Goal: Find specific page/section: Find specific page/section

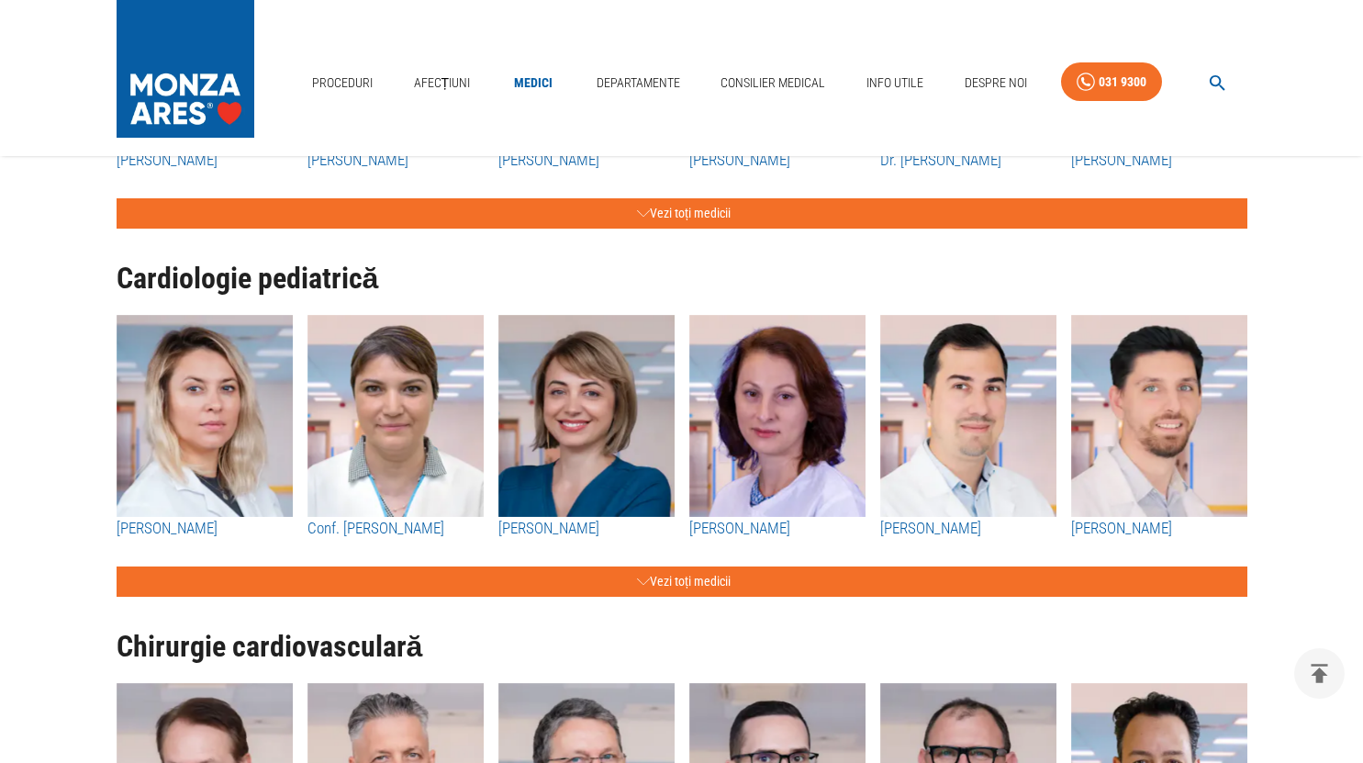
scroll to position [1460, 0]
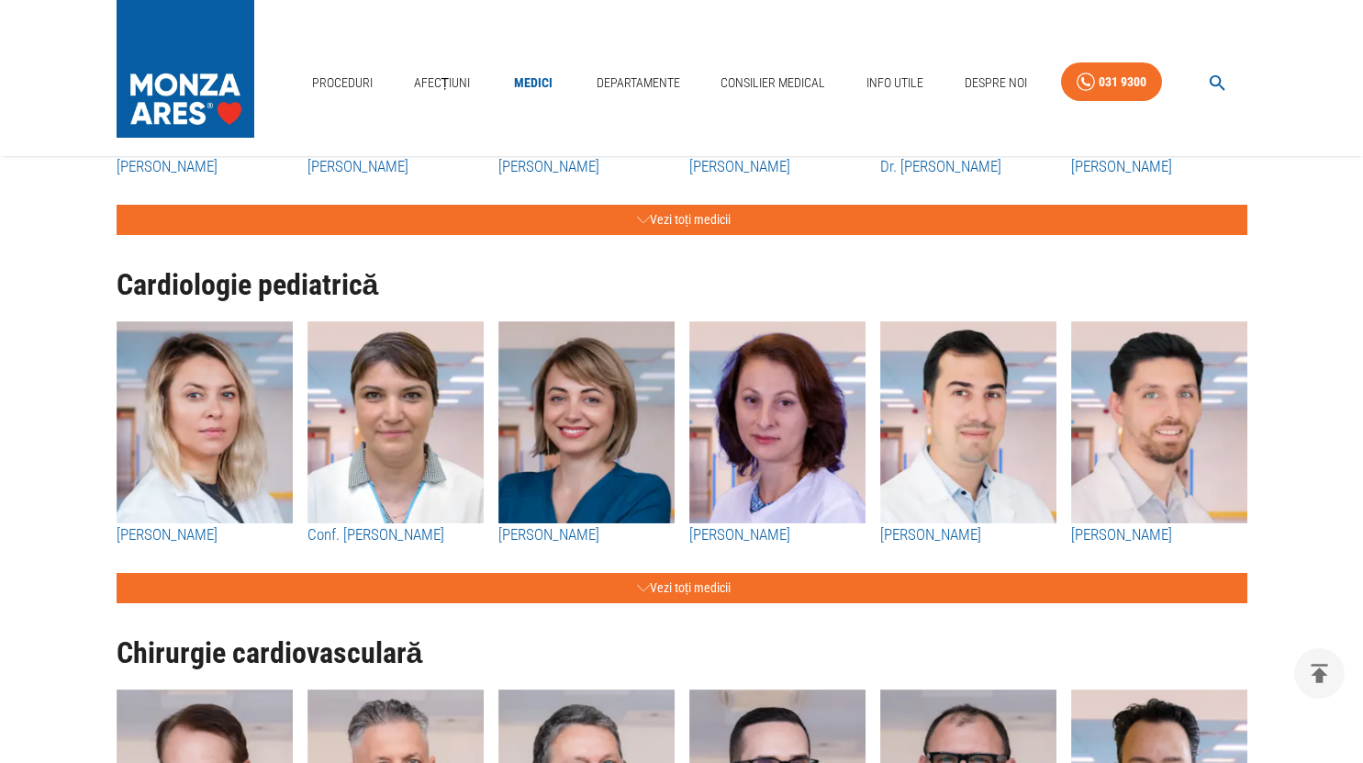
click at [770, 273] on h1 "Cardiologie pediatrică" at bounding box center [682, 285] width 1131 height 32
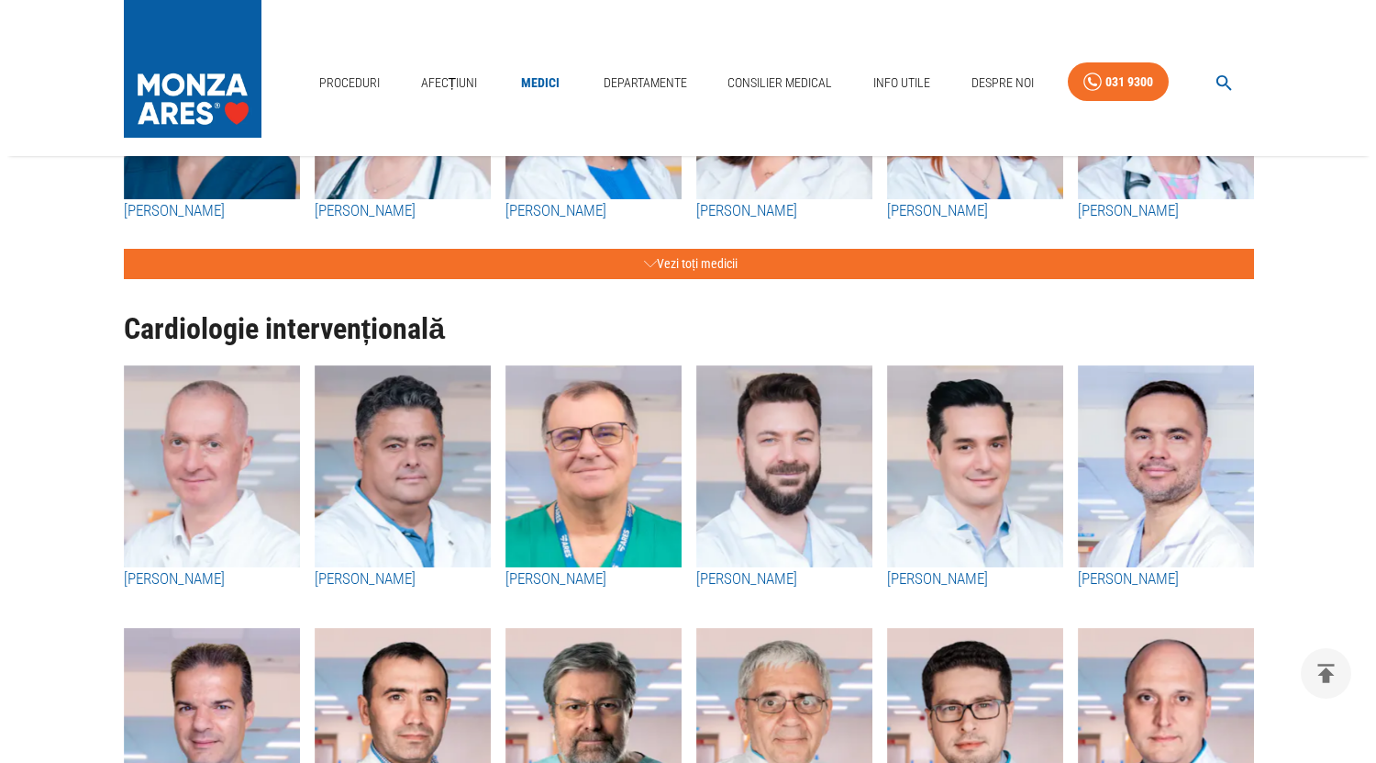
scroll to position [0, 0]
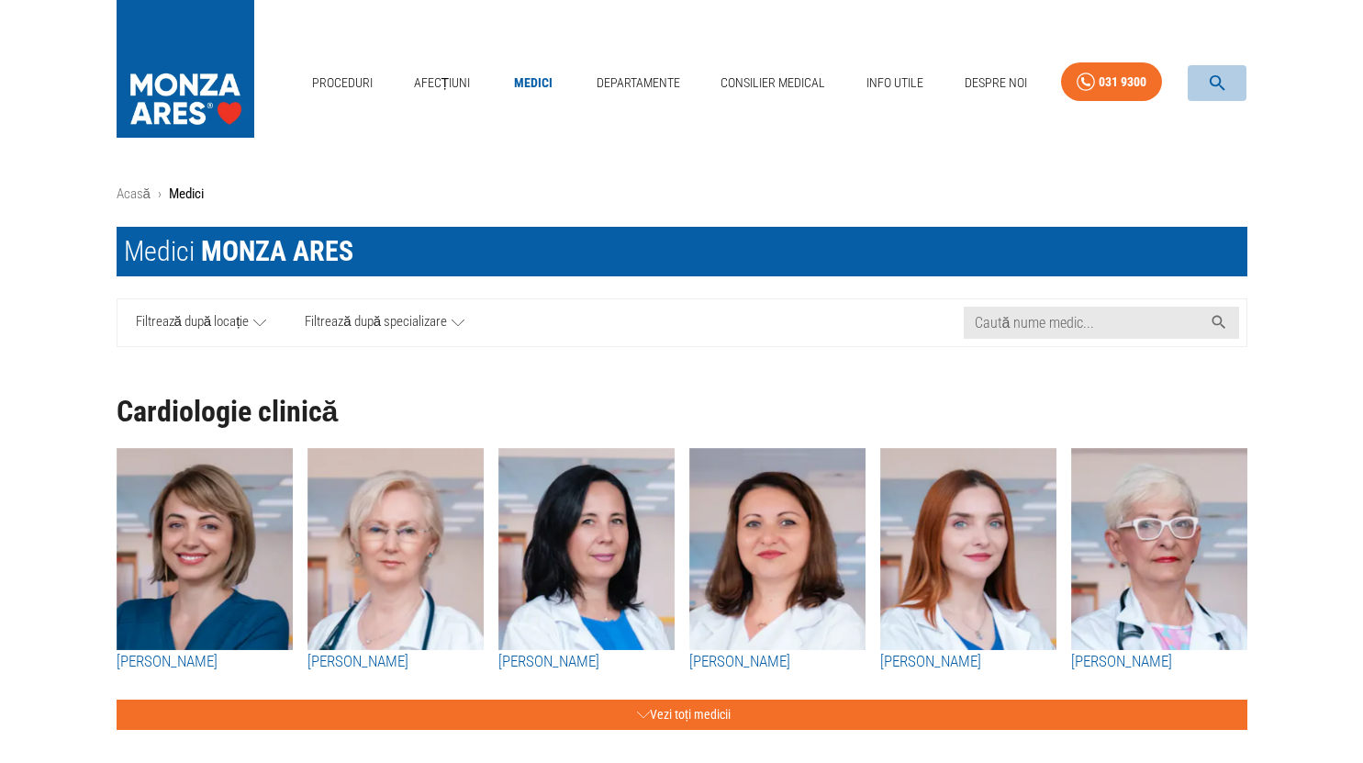
click at [1220, 83] on icon "button" at bounding box center [1217, 83] width 16 height 16
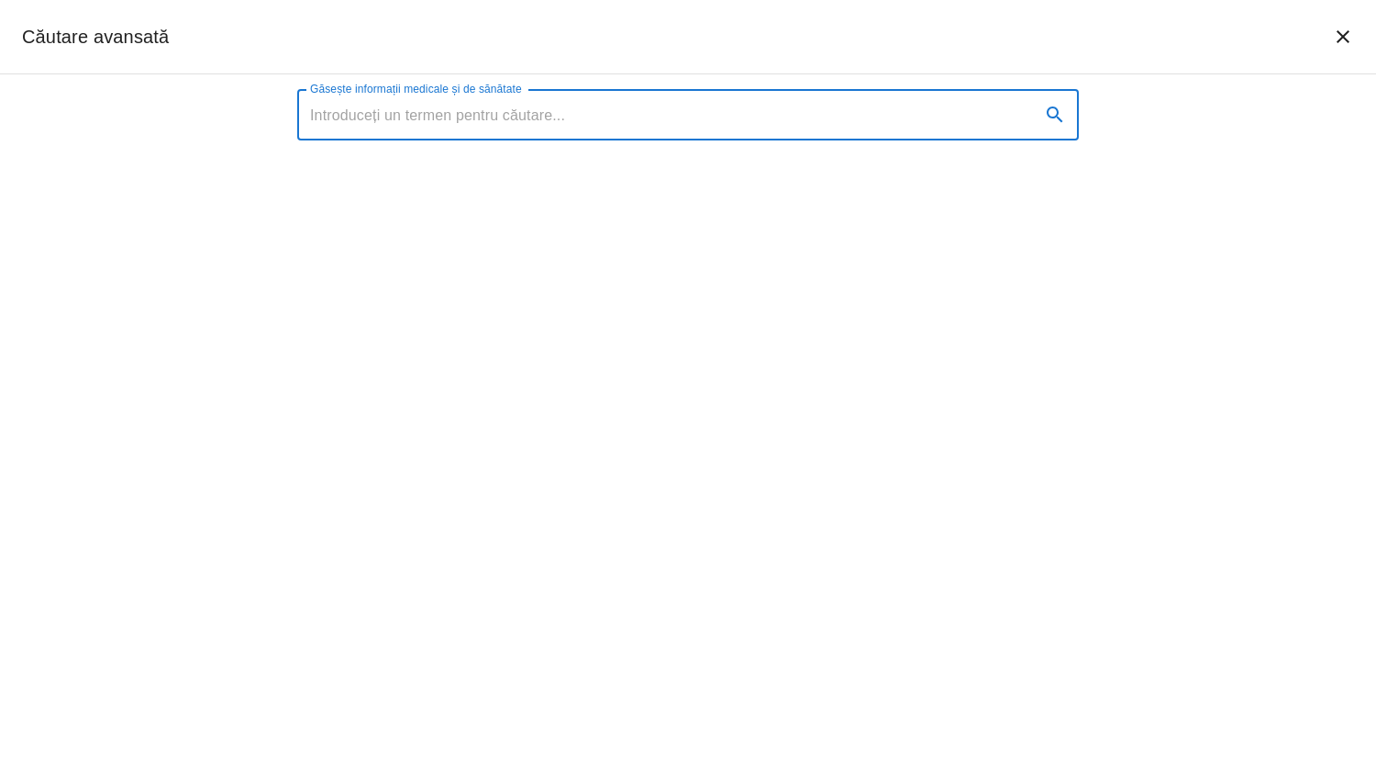
click at [546, 115] on input "Găsește informații medicale și de sănătate" at bounding box center [661, 114] width 729 height 51
click at [667, 121] on input "Găsește informații medicale și de sănătate" at bounding box center [661, 114] width 729 height 51
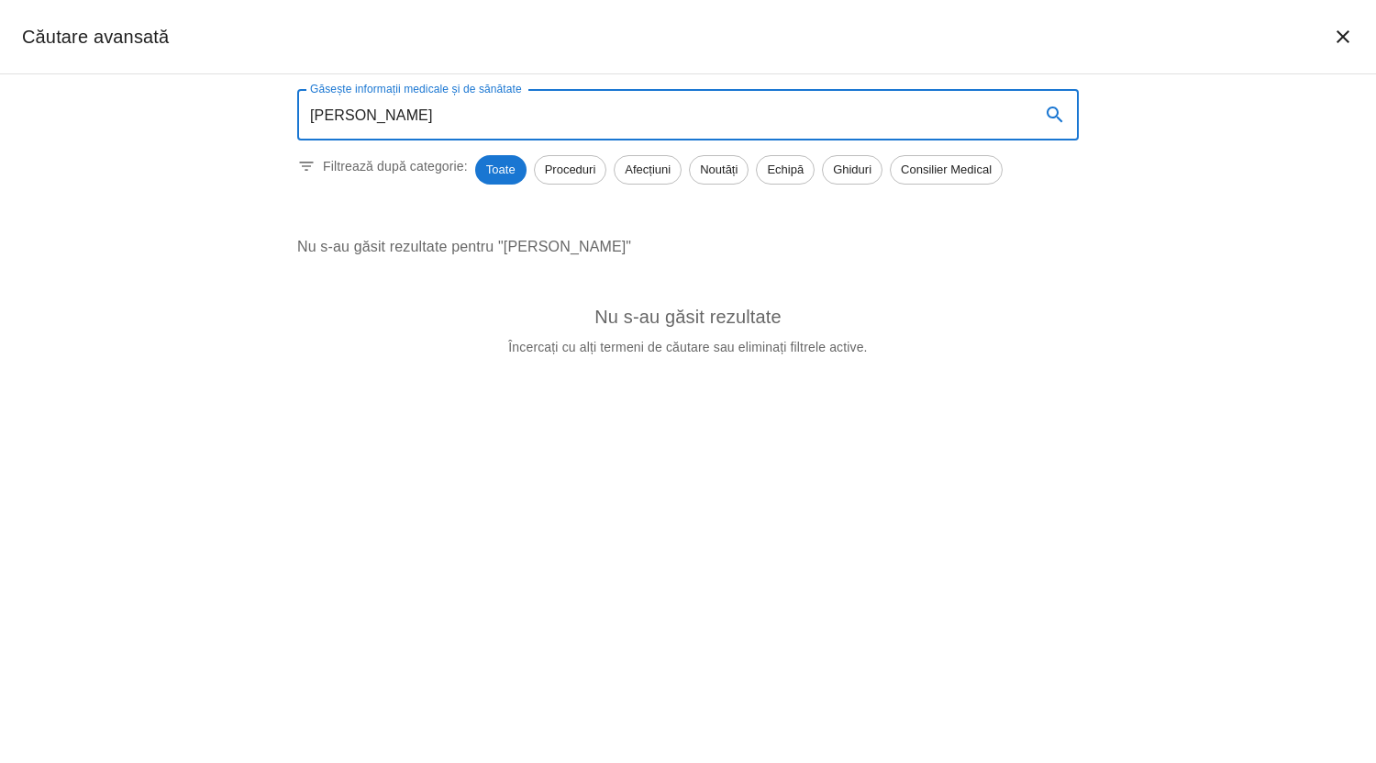
click at [381, 114] on input "[PERSON_NAME]" at bounding box center [661, 114] width 729 height 51
type input "[PERSON_NAME]"
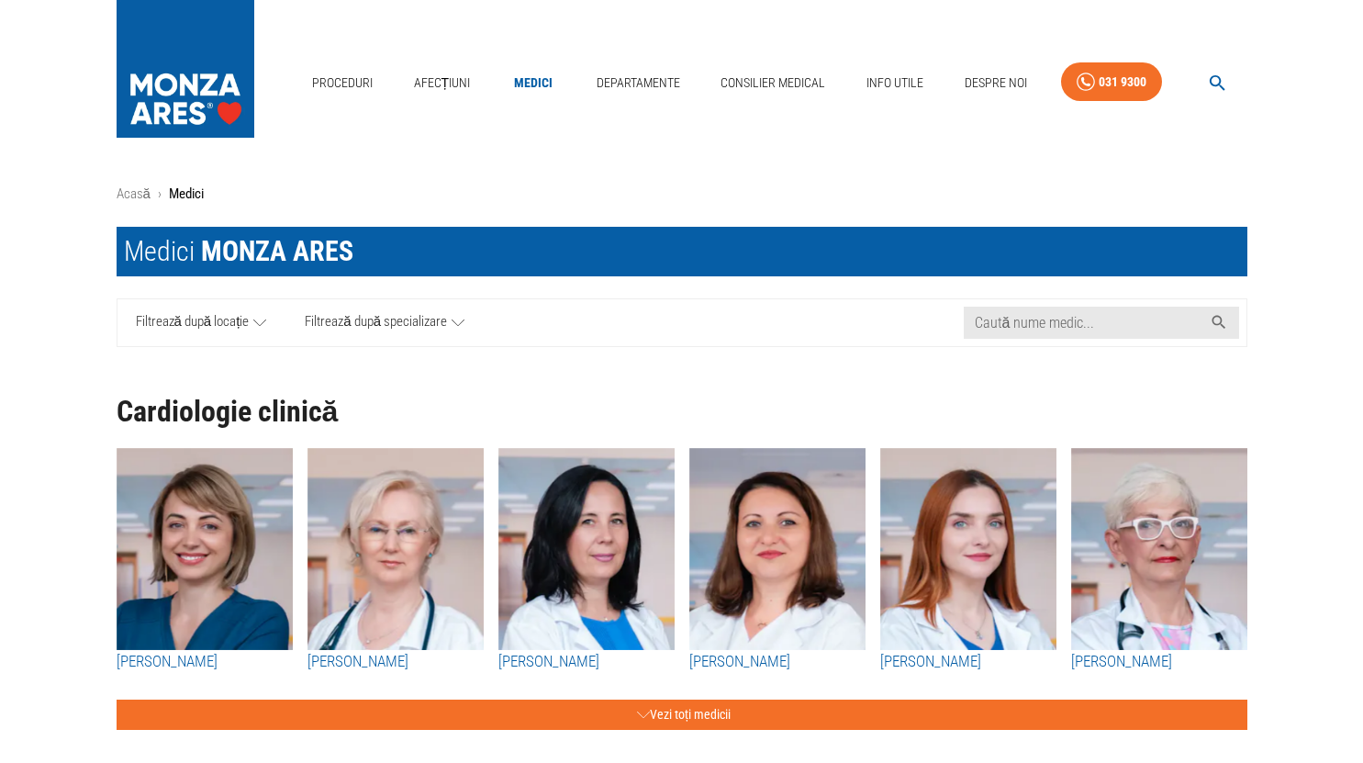
click at [1030, 327] on input "Caută nume medic..." at bounding box center [1083, 322] width 239 height 32
click at [1209, 81] on icon "button" at bounding box center [1217, 82] width 21 height 21
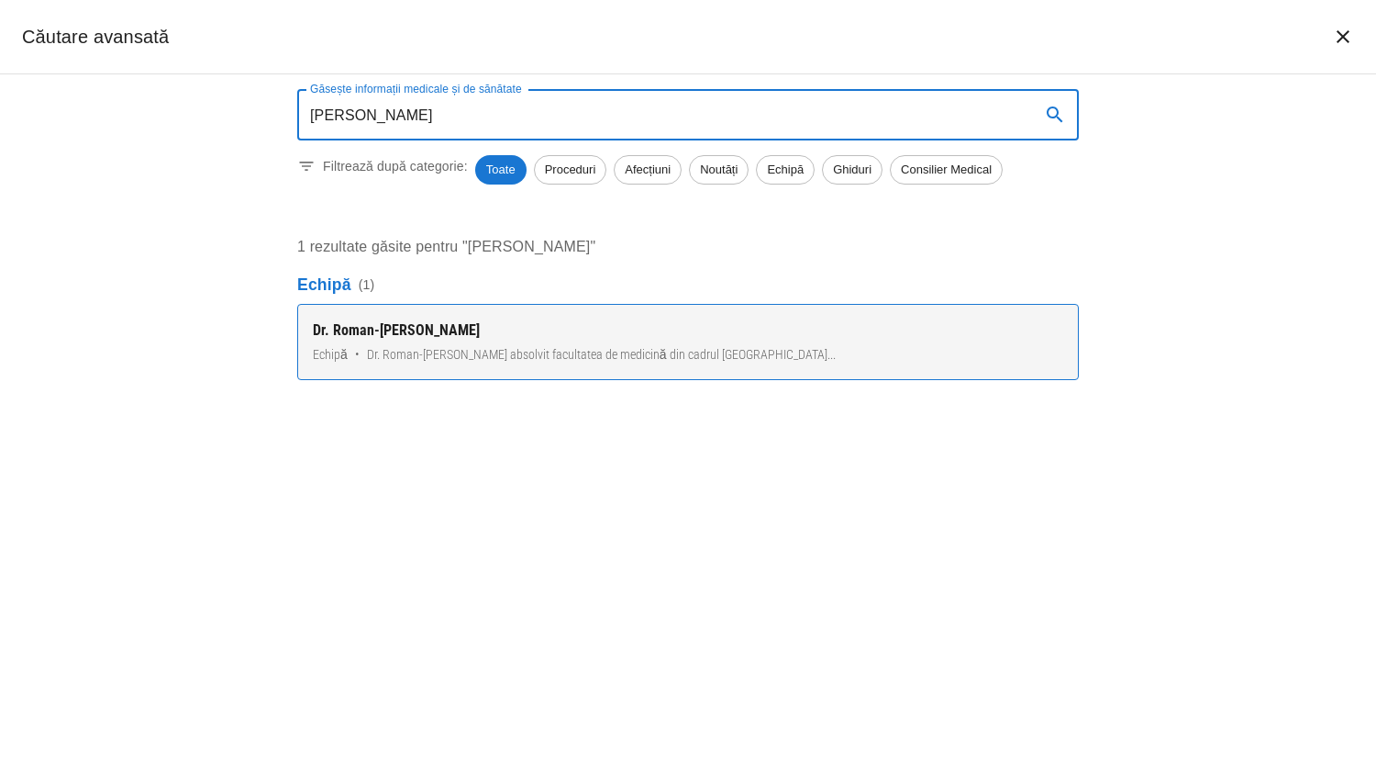
type input "[PERSON_NAME]"
click at [708, 352] on span "Dr. Roman-Pepine Diana a absolvit facultatea de medicină din cadrul Universităț…" at bounding box center [601, 354] width 469 height 19
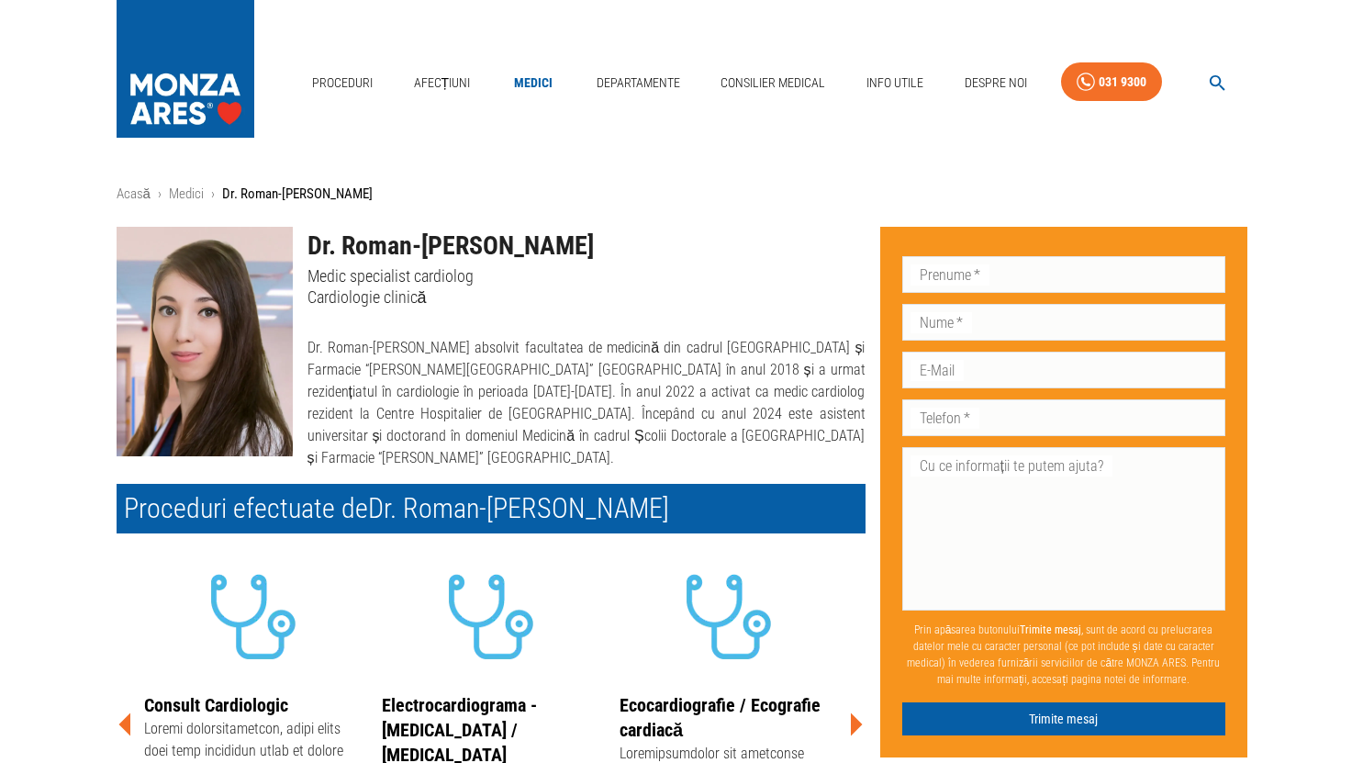
click at [741, 276] on p "Medic specialist cardiolog" at bounding box center [586, 275] width 558 height 21
